Goal: Task Accomplishment & Management: Complete application form

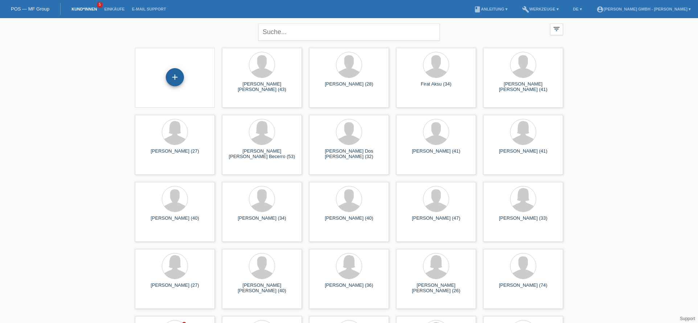
click at [181, 75] on div "+" at bounding box center [175, 77] width 18 height 18
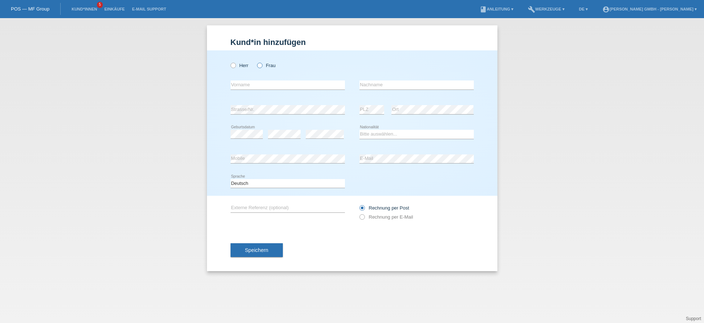
click at [263, 64] on label "Frau" at bounding box center [266, 65] width 19 height 5
click at [262, 64] on input "Frau" at bounding box center [259, 65] width 5 height 5
radio input "true"
click at [251, 85] on input "text" at bounding box center [287, 85] width 114 height 9
type input "[PERSON_NAME]"
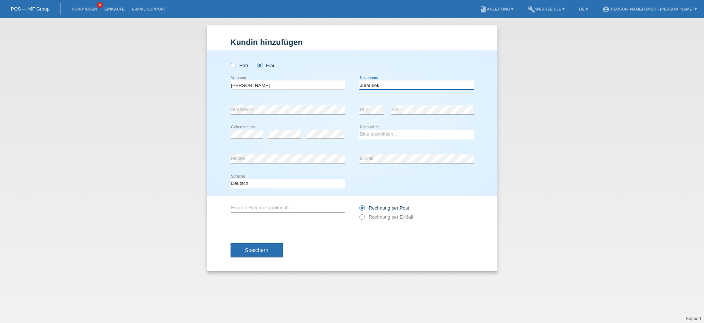
type input "Juraubek"
click at [386, 217] on label "Rechnung per E-Mail" at bounding box center [386, 216] width 54 height 5
click at [364, 217] on input "Rechnung per E-Mail" at bounding box center [361, 218] width 5 height 9
radio input "true"
click at [376, 134] on select "Bitte auswählen... Schweiz Deutschland Liechtenstein Österreich ------------ Af…" at bounding box center [416, 134] width 114 height 9
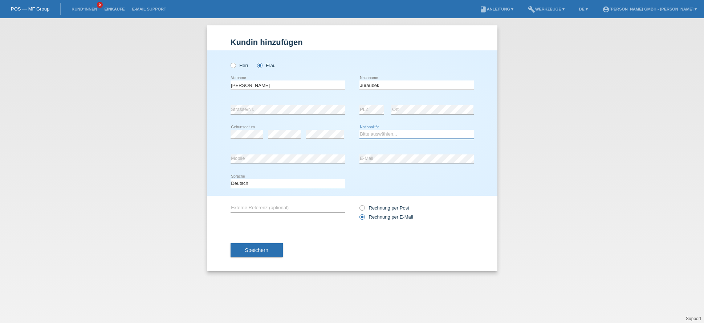
select select "CH"
click at [359, 130] on select "Bitte auswählen... Schweiz Deutschland Liechtenstein Österreich ------------ Af…" at bounding box center [416, 134] width 114 height 9
click at [260, 205] on input "text" at bounding box center [287, 208] width 114 height 9
paste input "725010624DJ"
type input "725010624DJ"
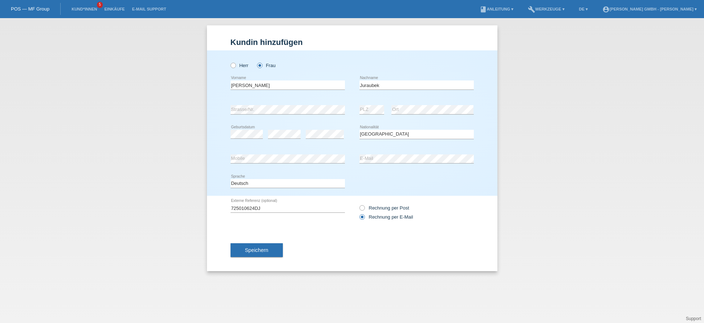
click at [322, 243] on div "Speichern" at bounding box center [351, 250] width 243 height 42
click at [262, 246] on button "Speichern" at bounding box center [256, 250] width 52 height 14
click at [138, 151] on div "Kund*in hinzufügen Kunde hinzufügen Kundin hinzufügen Herr Frau Delia Leona Mar…" at bounding box center [352, 170] width 704 height 305
click at [550, 166] on div "Kund*in hinzufügen Kunde hinzufügen Kundin hinzufügen Herr Frau Delia Leona Mar…" at bounding box center [352, 170] width 704 height 305
click at [267, 250] on span "Speichern" at bounding box center [256, 250] width 23 height 6
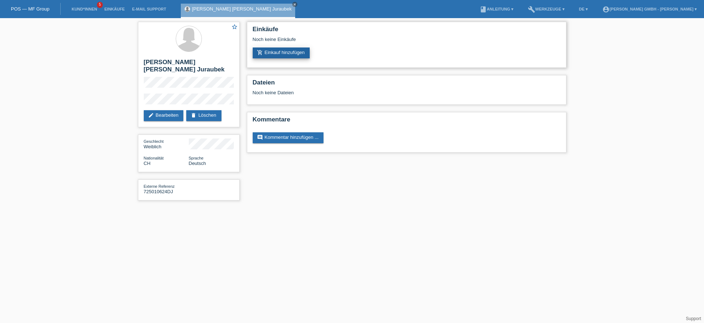
click at [271, 51] on link "add_shopping_cart Einkauf hinzufügen" at bounding box center [281, 53] width 57 height 11
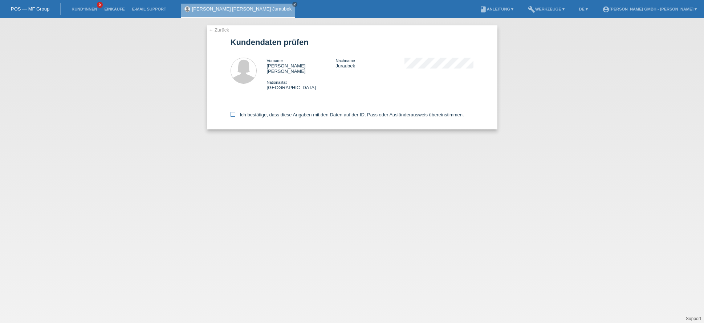
click at [238, 112] on label "Ich bestätige, dass diese Angaben mit den Daten auf der ID, Pass oder Ausländer…" at bounding box center [346, 114] width 233 height 5
click at [235, 112] on input "Ich bestätige, dass diese Angaben mit den Daten auf der ID, Pass oder Ausländer…" at bounding box center [232, 114] width 5 height 5
checkbox input "true"
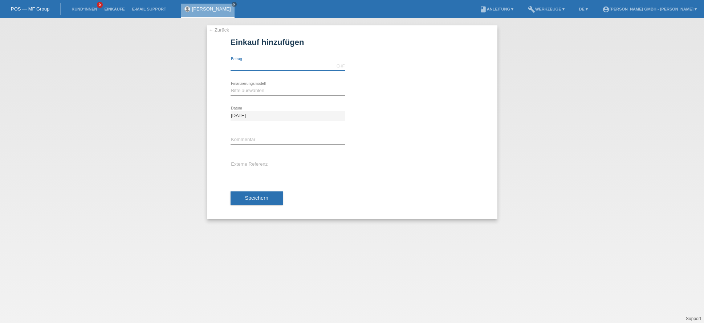
click at [270, 63] on input "text" at bounding box center [287, 66] width 114 height 9
type input "1299.00"
drag, startPoint x: 255, startPoint y: 94, endPoint x: 249, endPoint y: 90, distance: 6.8
click at [255, 94] on select "Bitte auswählen Kauf auf Rechnung mit Teilzahlungsoption Fixe Raten" at bounding box center [287, 90] width 114 height 9
select select "198"
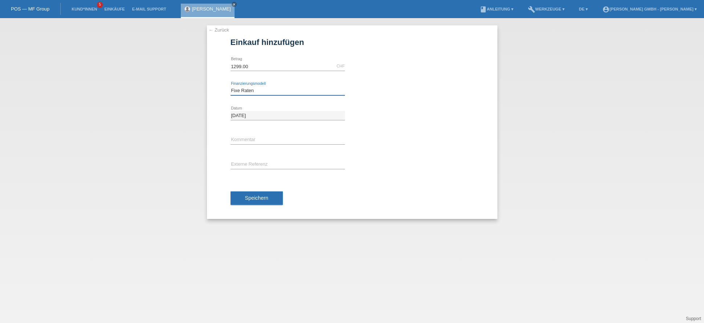
click at [230, 86] on select "Bitte auswählen Kauf auf Rechnung mit Teilzahlungsoption Fixe Raten" at bounding box center [287, 90] width 114 height 9
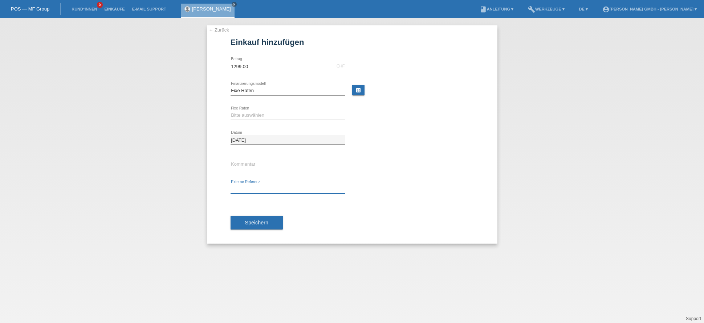
click at [249, 186] on input "text" at bounding box center [287, 189] width 114 height 9
paste input "725010624DJ"
type input "725010624DJ"
click at [245, 117] on select "Bitte auswählen 12 Raten 24 Raten" at bounding box center [287, 115] width 114 height 9
select select "532"
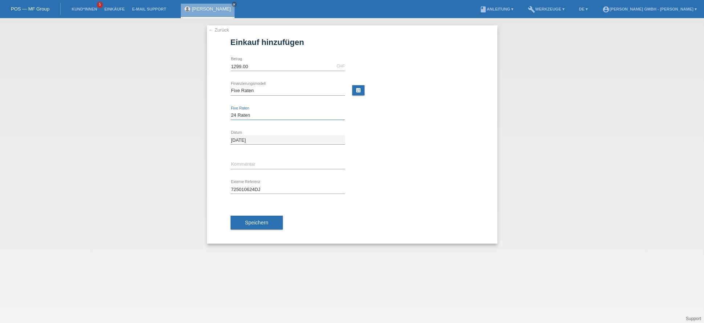
click at [230, 111] on select "Bitte auswählen 12 Raten 24 Raten" at bounding box center [287, 115] width 114 height 9
click at [417, 168] on div "error Kommentar" at bounding box center [351, 164] width 243 height 25
drag, startPoint x: 258, startPoint y: 66, endPoint x: 228, endPoint y: 66, distance: 30.5
click at [228, 66] on div "← Zurück Einkauf hinzufügen Verfügbarer Betrag: 1299.00 CHF error [GEOGRAPHIC_D…" at bounding box center [352, 134] width 290 height 218
type input "1618.00"
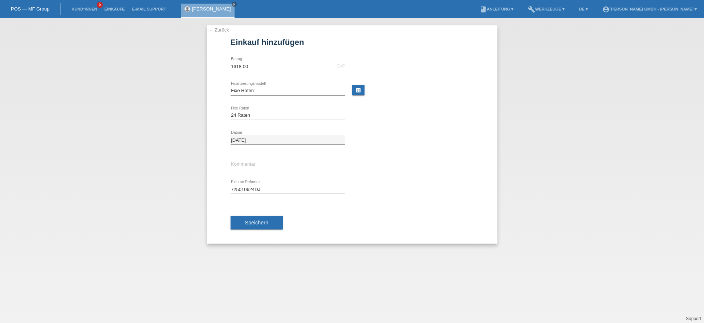
click at [225, 76] on div "← Zurück Einkauf hinzufügen Verfügbarer Betrag: 1618.00 CHF error [GEOGRAPHIC_D…" at bounding box center [352, 134] width 290 height 218
click at [258, 223] on span "Speichern" at bounding box center [256, 223] width 23 height 6
